Goal: Task Accomplishment & Management: Use online tool/utility

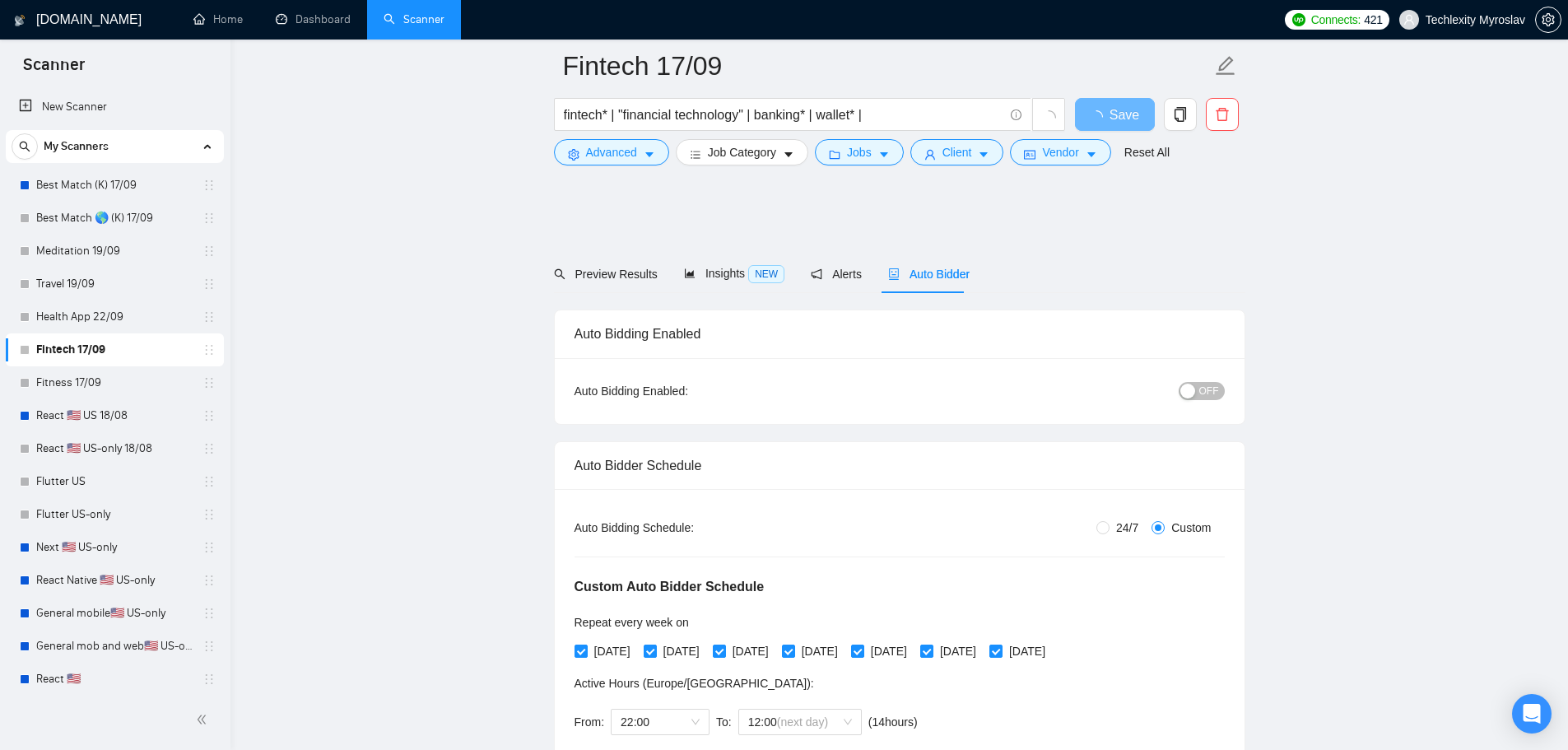
scroll to position [1152, 0]
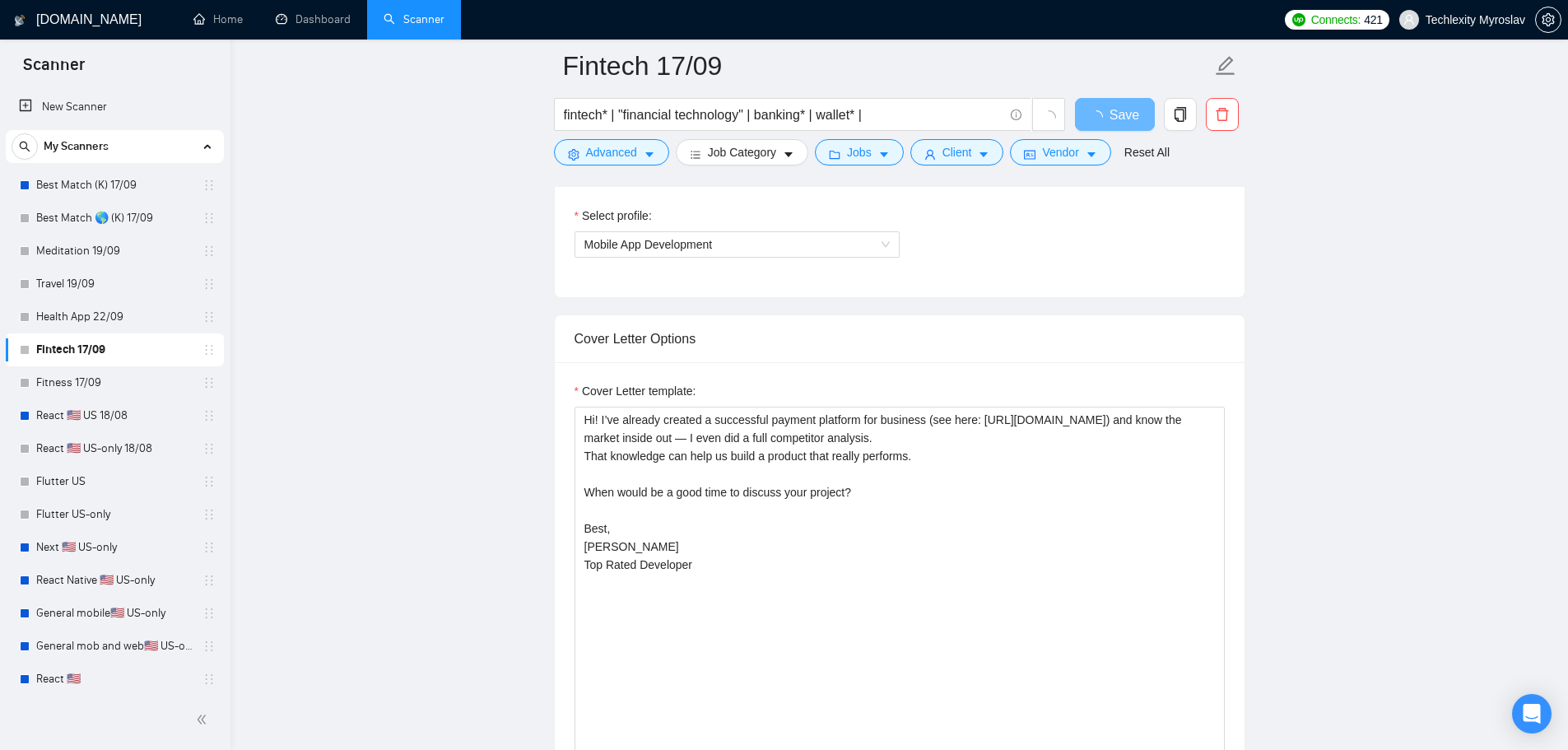
click at [89, 348] on link "Fintech 17/09" at bounding box center [114, 349] width 156 height 33
click at [89, 369] on link "Fitness 17/09" at bounding box center [114, 382] width 156 height 33
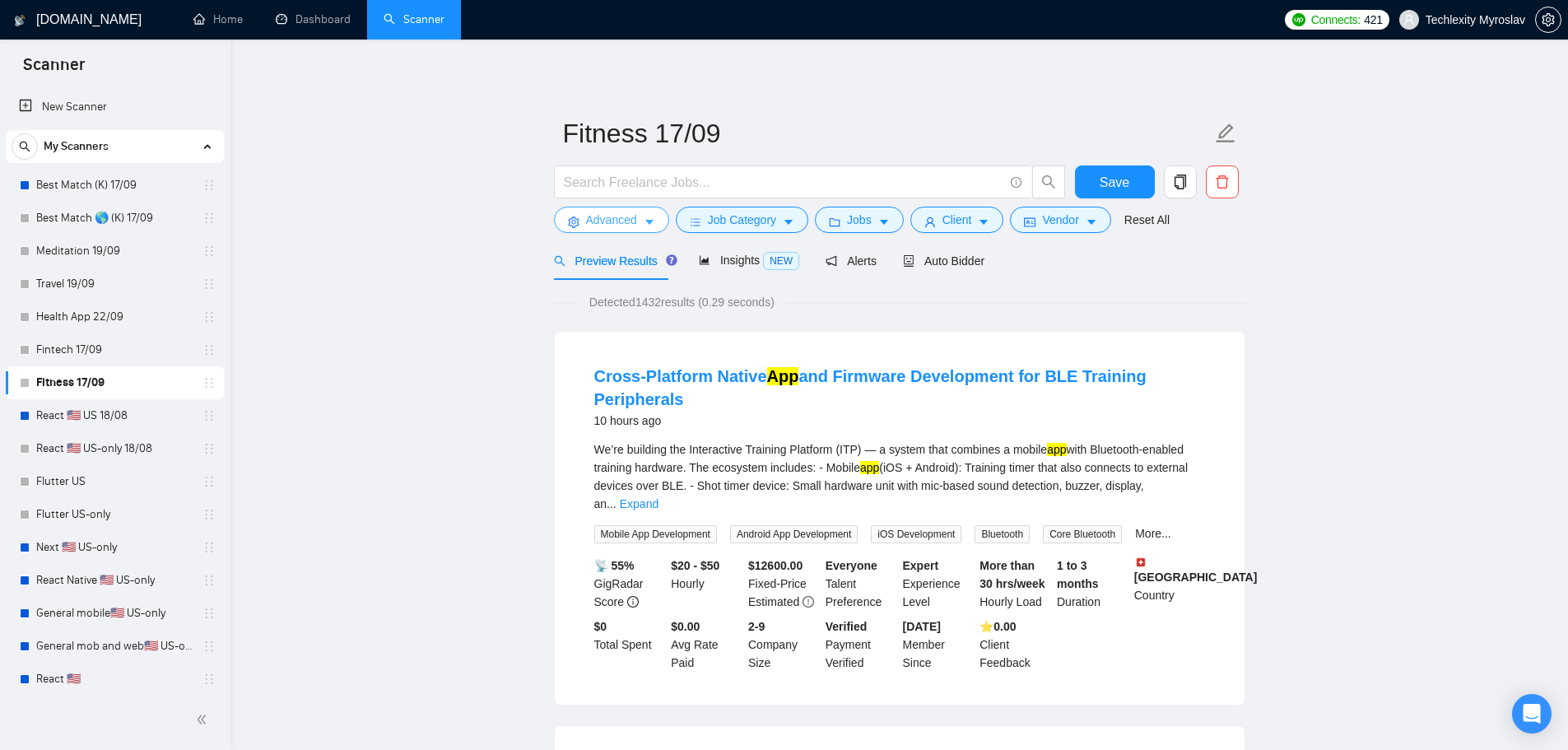
click at [626, 218] on span "Advanced" at bounding box center [611, 220] width 51 height 18
click at [933, 260] on span "Auto Bidder" at bounding box center [943, 261] width 81 height 13
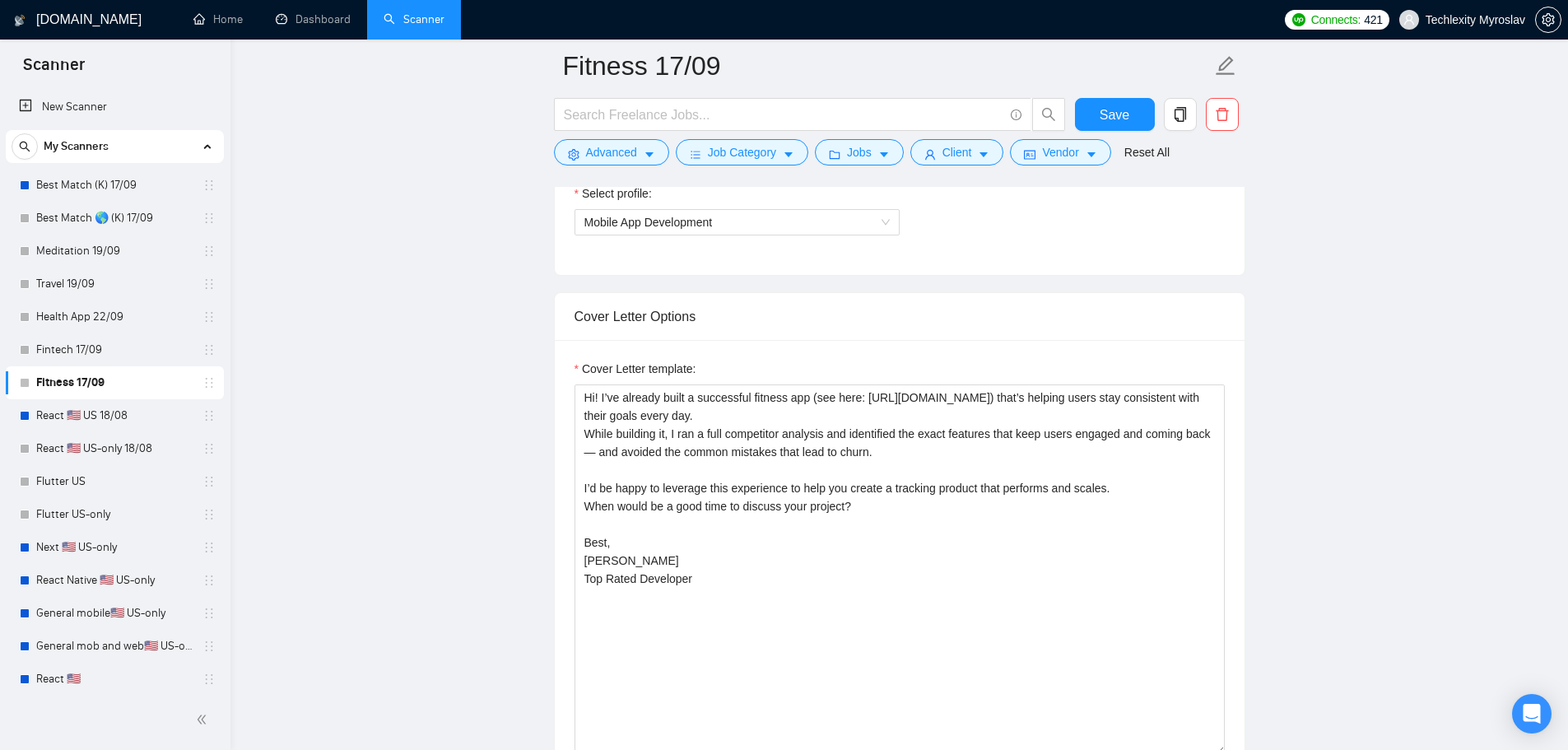
scroll to position [1235, 0]
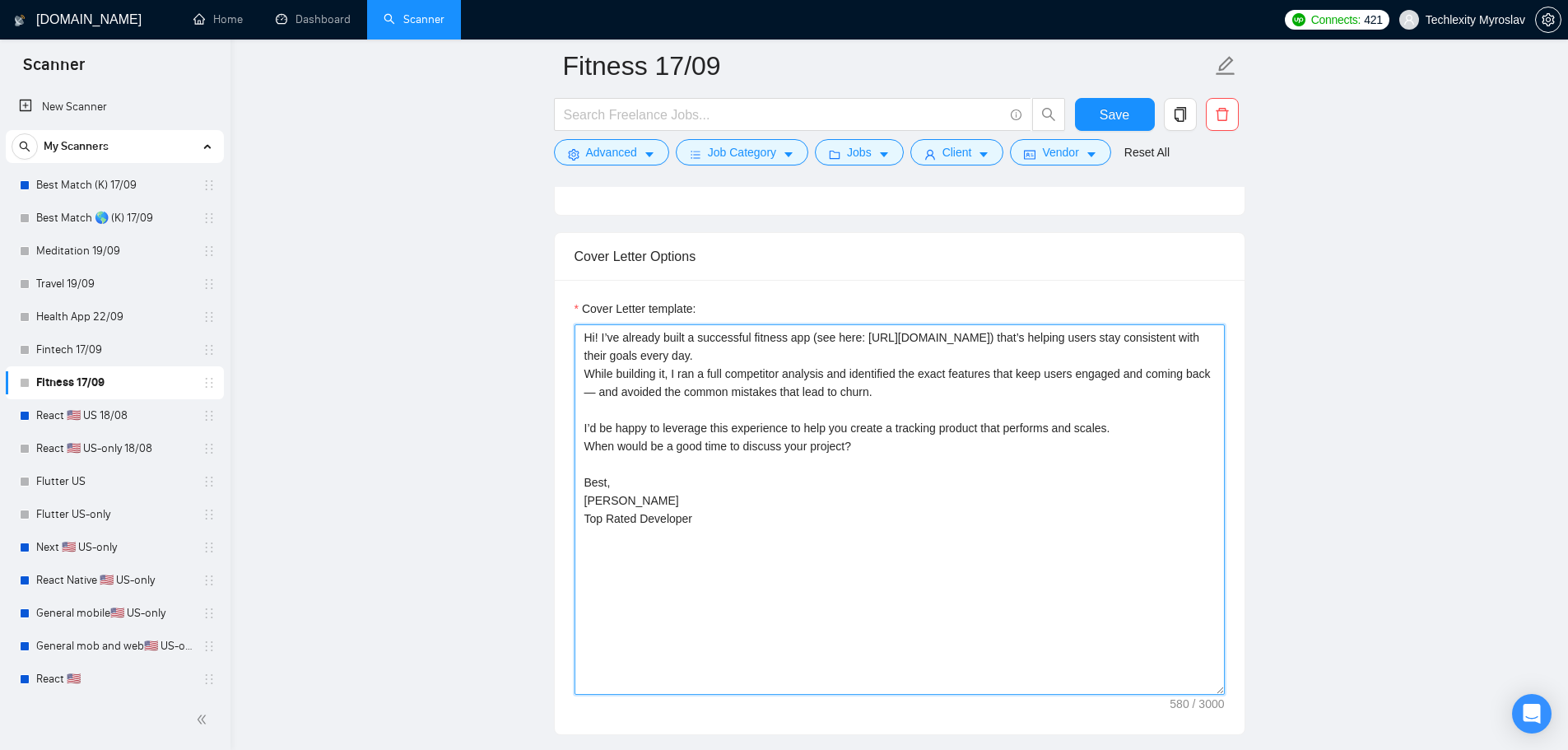
click at [856, 425] on textarea "Hi! I’ve already built a successful fitness app (see here: [URL][DOMAIN_NAME]) …" at bounding box center [900, 509] width 651 height 370
click at [867, 413] on textarea "Hi! I’ve already built a successful fitness app (see here: [URL][DOMAIN_NAME]) …" at bounding box center [900, 509] width 651 height 370
click at [765, 413] on textarea "Hi! I’ve already built a successful fitness app (see here: [URL][DOMAIN_NAME]) …" at bounding box center [900, 509] width 651 height 370
drag, startPoint x: 579, startPoint y: 337, endPoint x: 747, endPoint y: 340, distance: 168.0
click at [747, 340] on textarea "Hi! I’ve already built a successful fitness app (see here: [URL][DOMAIN_NAME]) …" at bounding box center [900, 509] width 651 height 370
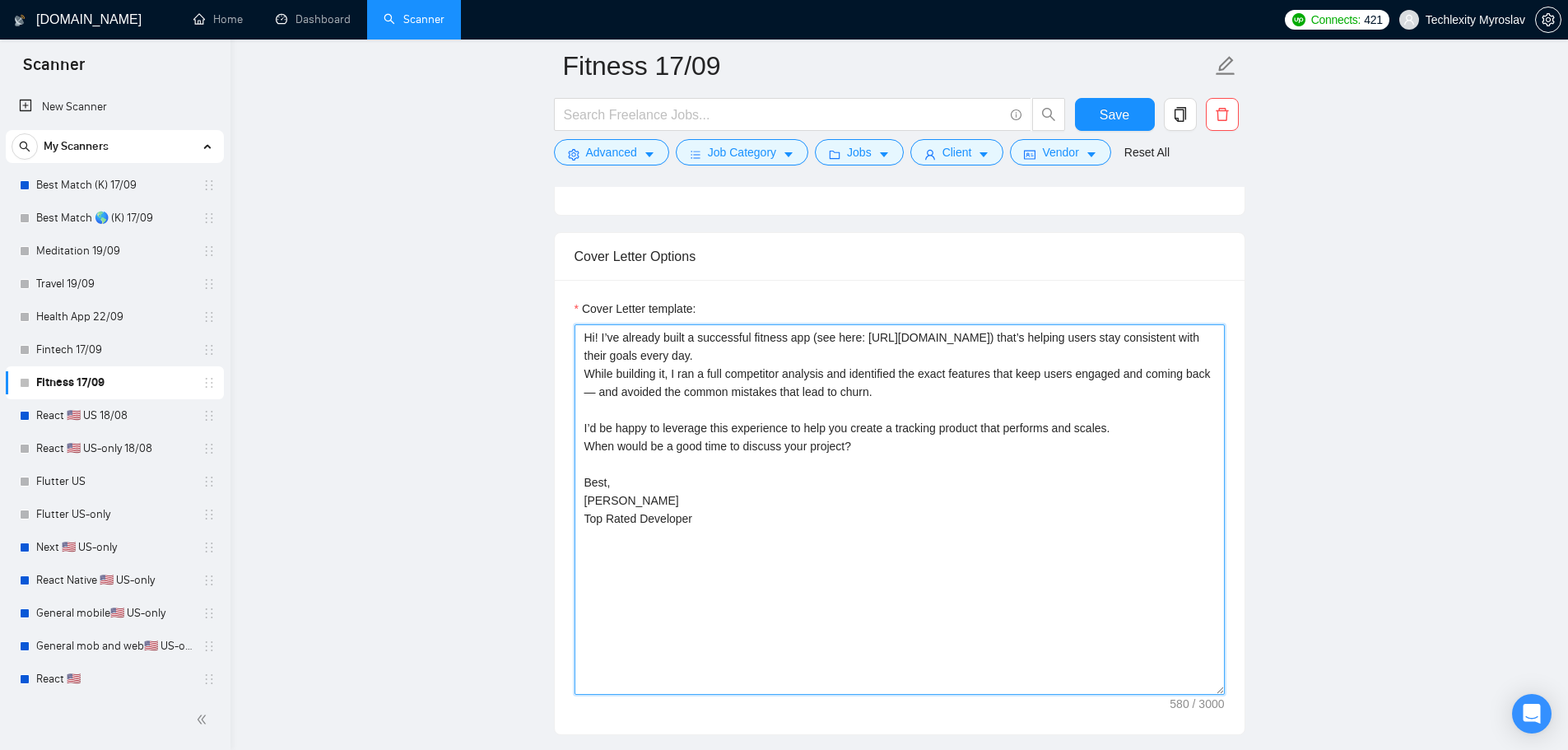
click at [890, 426] on textarea "Hi! I’ve already built a successful fitness app (see here: [URL][DOMAIN_NAME]) …" at bounding box center [900, 509] width 651 height 370
drag, startPoint x: 581, startPoint y: 374, endPoint x: 921, endPoint y: 519, distance: 369.6
click at [921, 519] on textarea "Hi! I’ve already built a successful fitness app (see here: [URL][DOMAIN_NAME]) …" at bounding box center [900, 509] width 651 height 370
